Goal: Check status

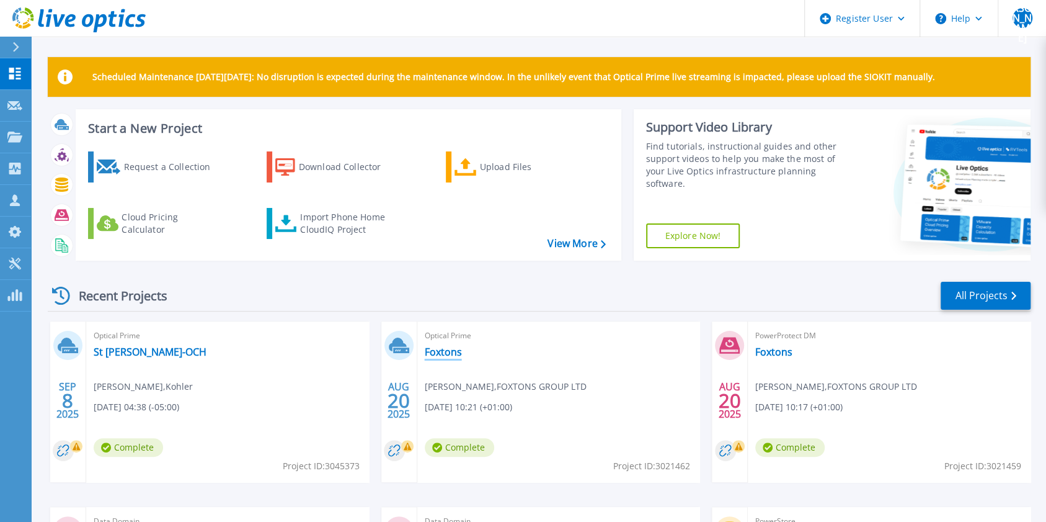
click at [443, 352] on link "Foxtons" at bounding box center [443, 351] width 37 height 12
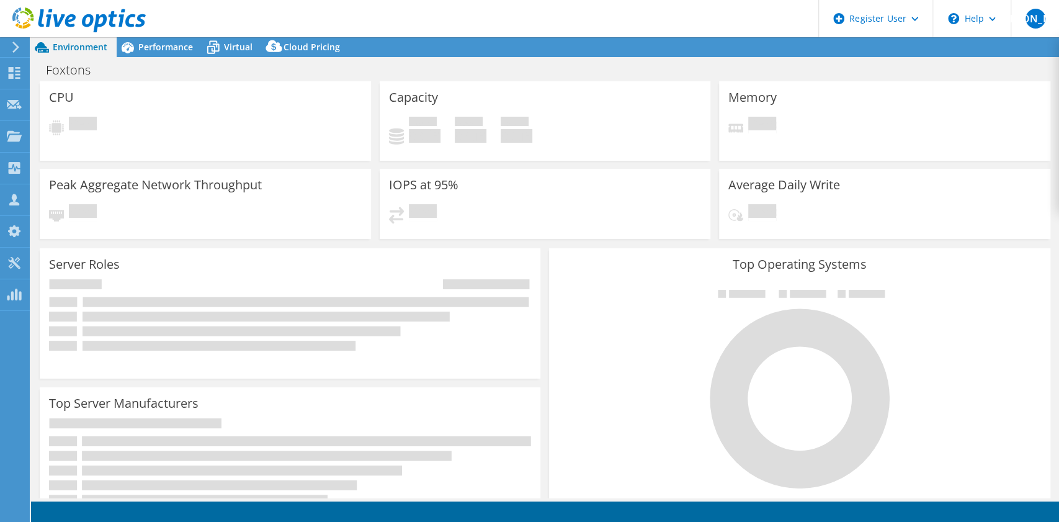
select select "USD"
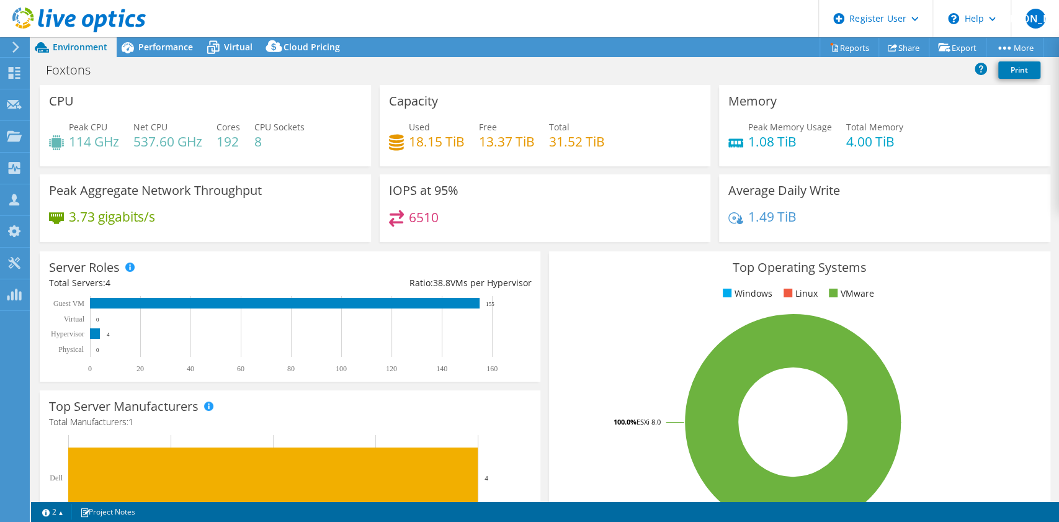
click at [122, 373] on rect at bounding box center [283, 335] width 469 height 78
click at [671, 89] on div "Capacity Used 18.15 TiB Free 13.37 TiB Total 31.52 TiB" at bounding box center [545, 125] width 331 height 81
